Goal: Find specific page/section: Find specific page/section

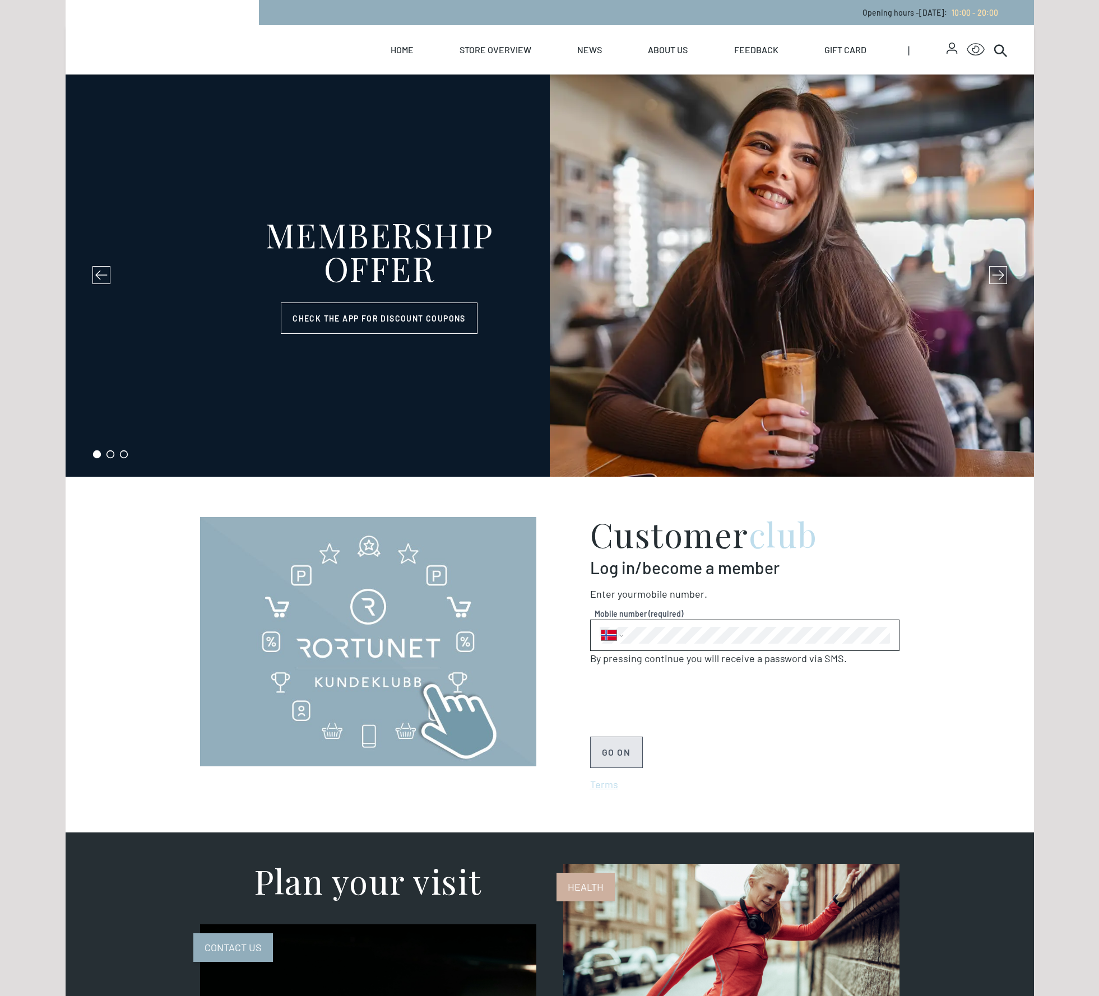
select select "NO"
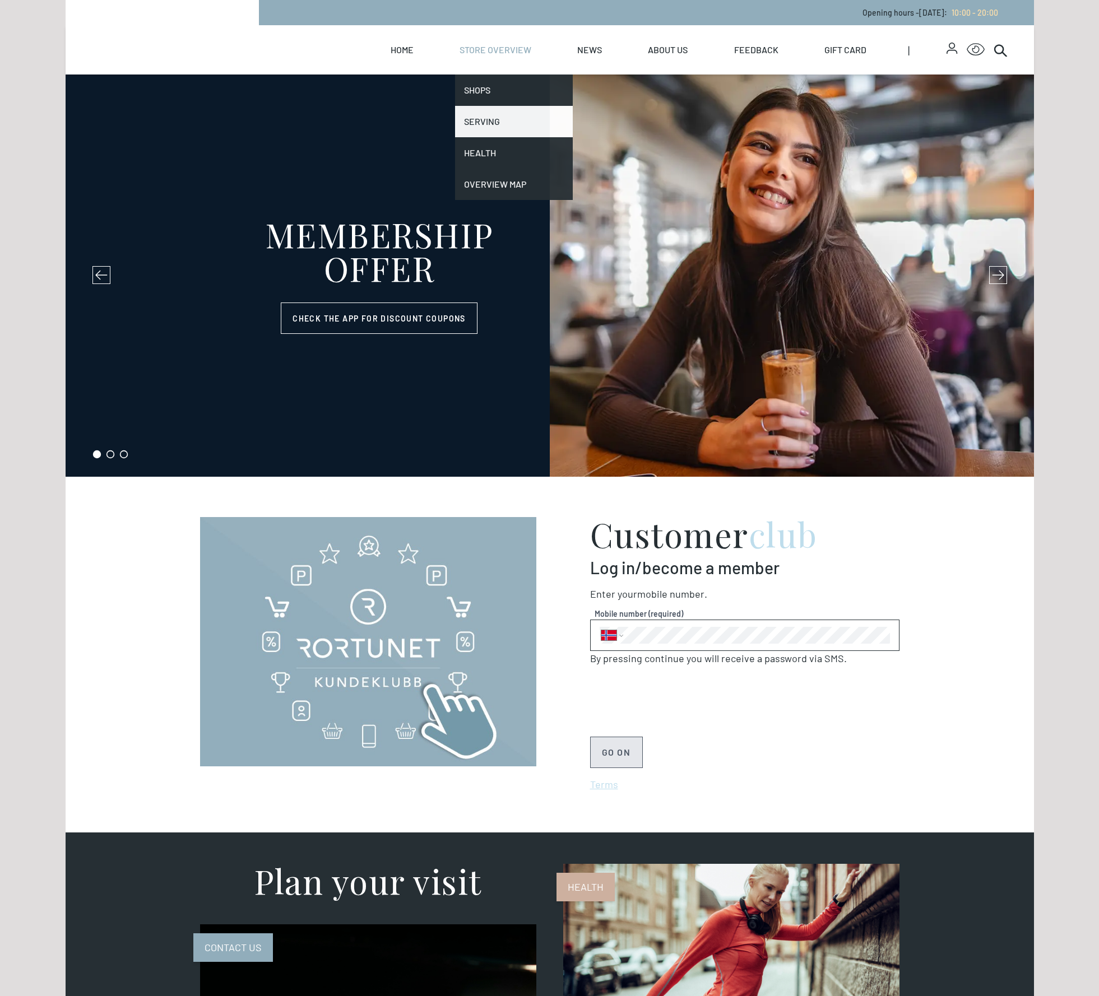
click at [483, 124] on font "Serving" at bounding box center [482, 121] width 36 height 11
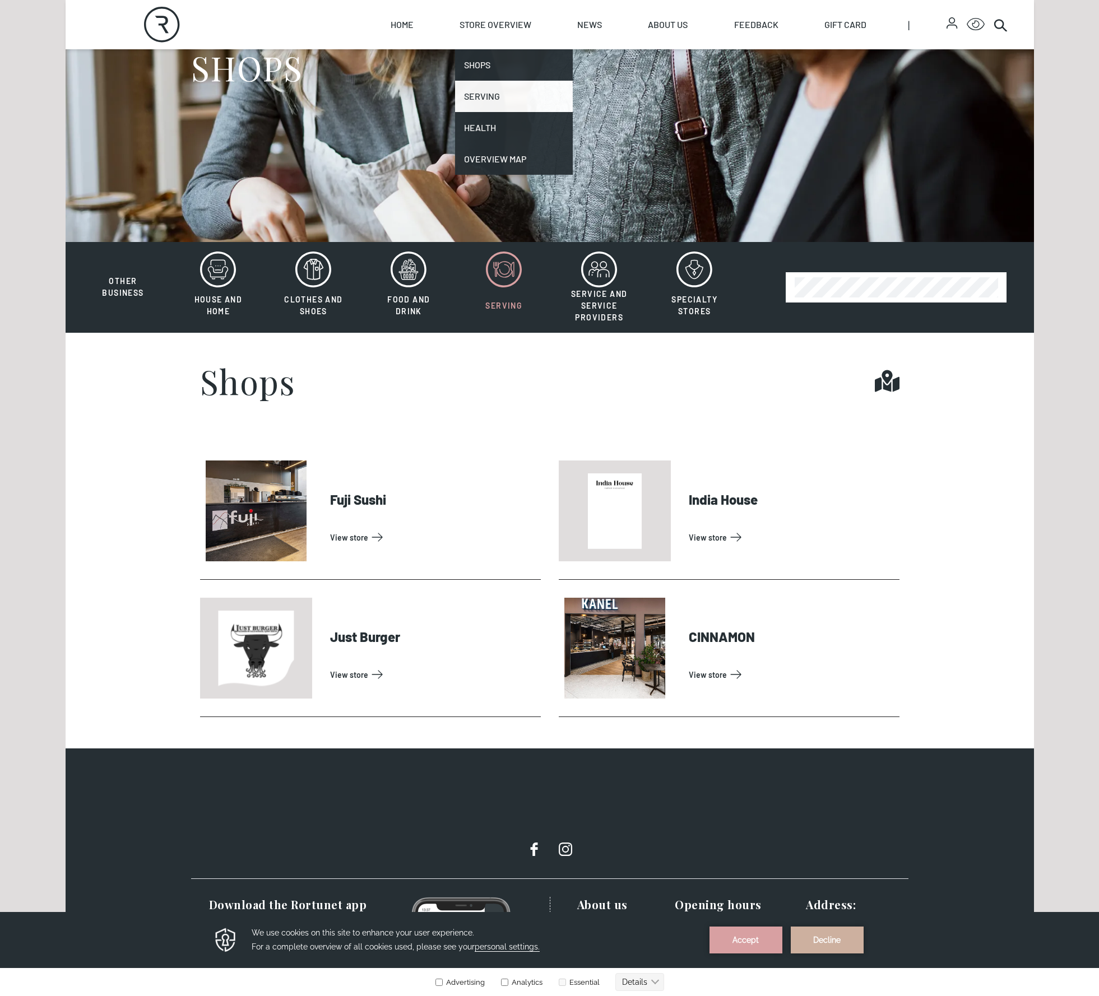
scroll to position [203, 0]
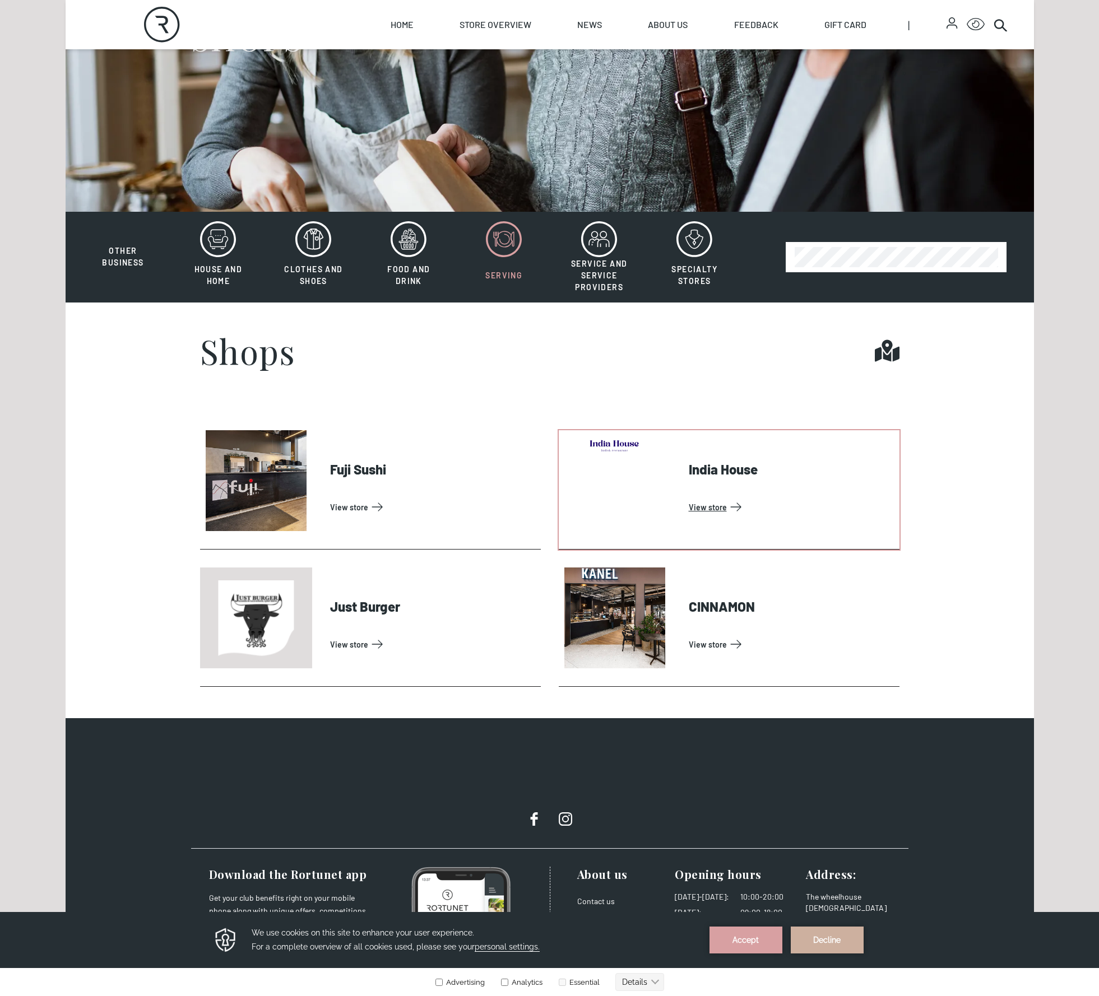
click at [718, 506] on link "View store" at bounding box center [792, 507] width 206 height 18
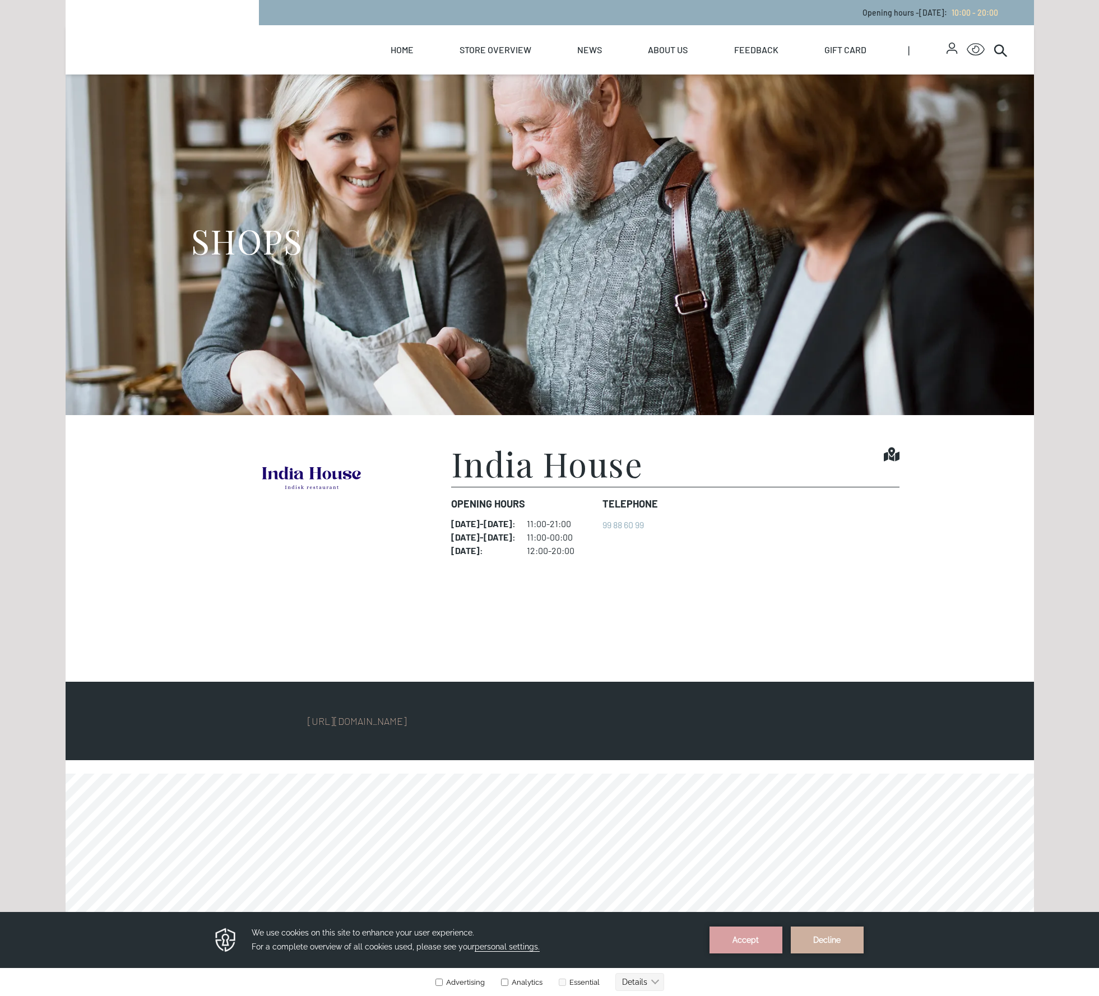
click at [1066, 152] on div "Skip to content Rortunet Opening hours - [DATE] : 10:00 - 20:00 Rortunet Click …" at bounding box center [549, 705] width 1099 height 1411
